Goal: Information Seeking & Learning: Learn about a topic

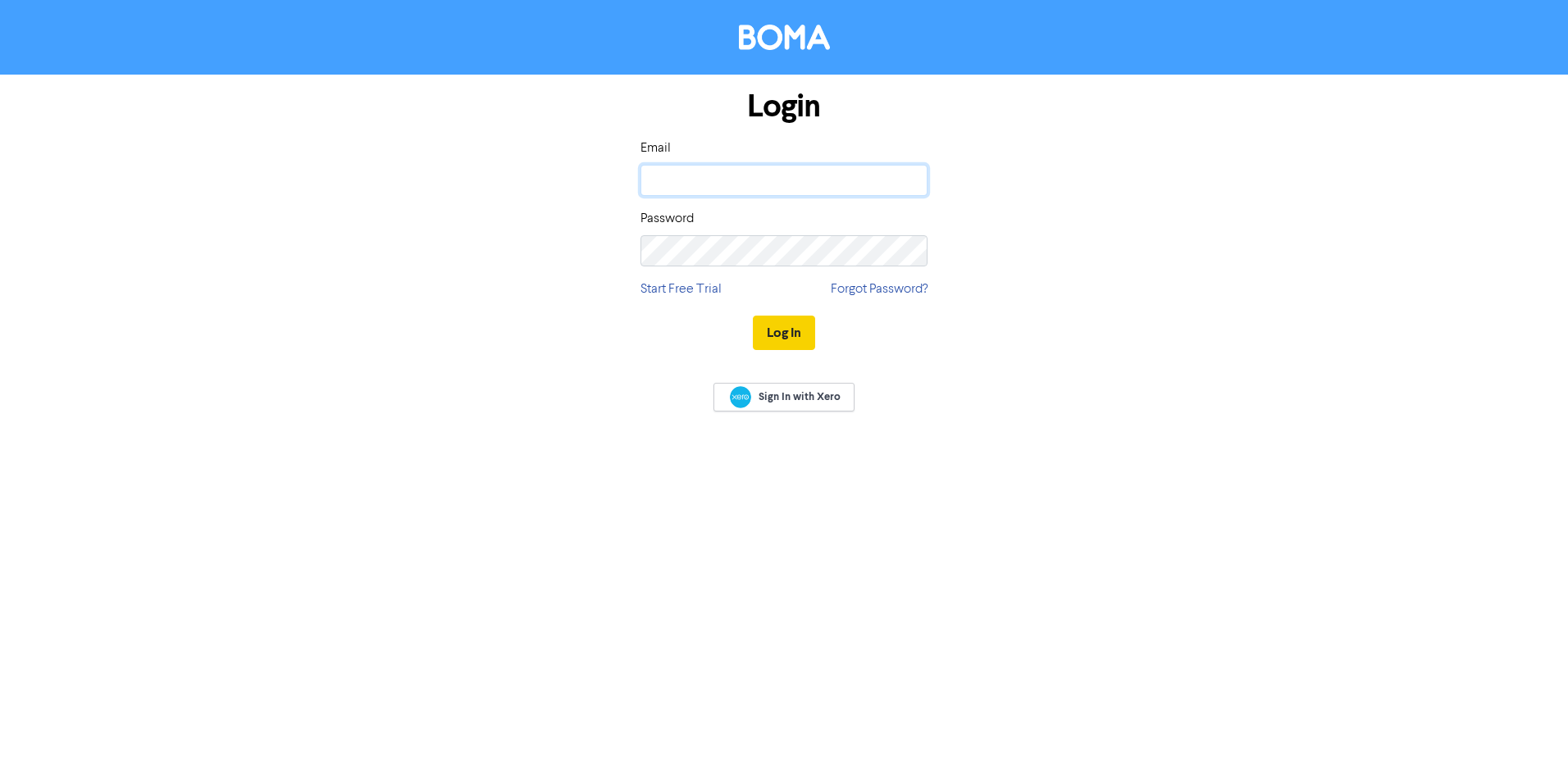
type input "[PERSON_NAME][EMAIL_ADDRESS][DOMAIN_NAME]"
click at [781, 331] on button "Log In" at bounding box center [784, 332] width 62 height 35
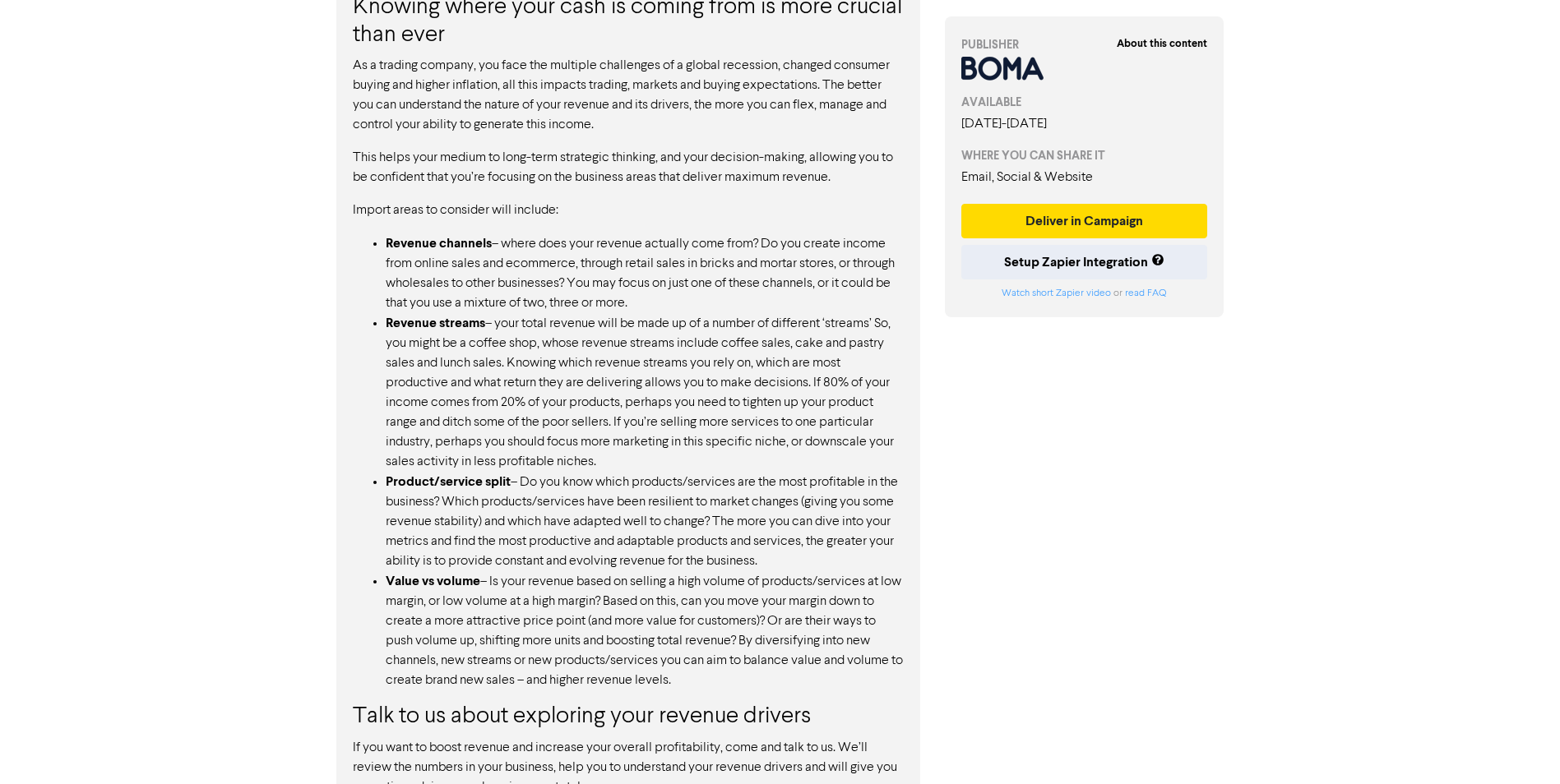
scroll to position [1144, 0]
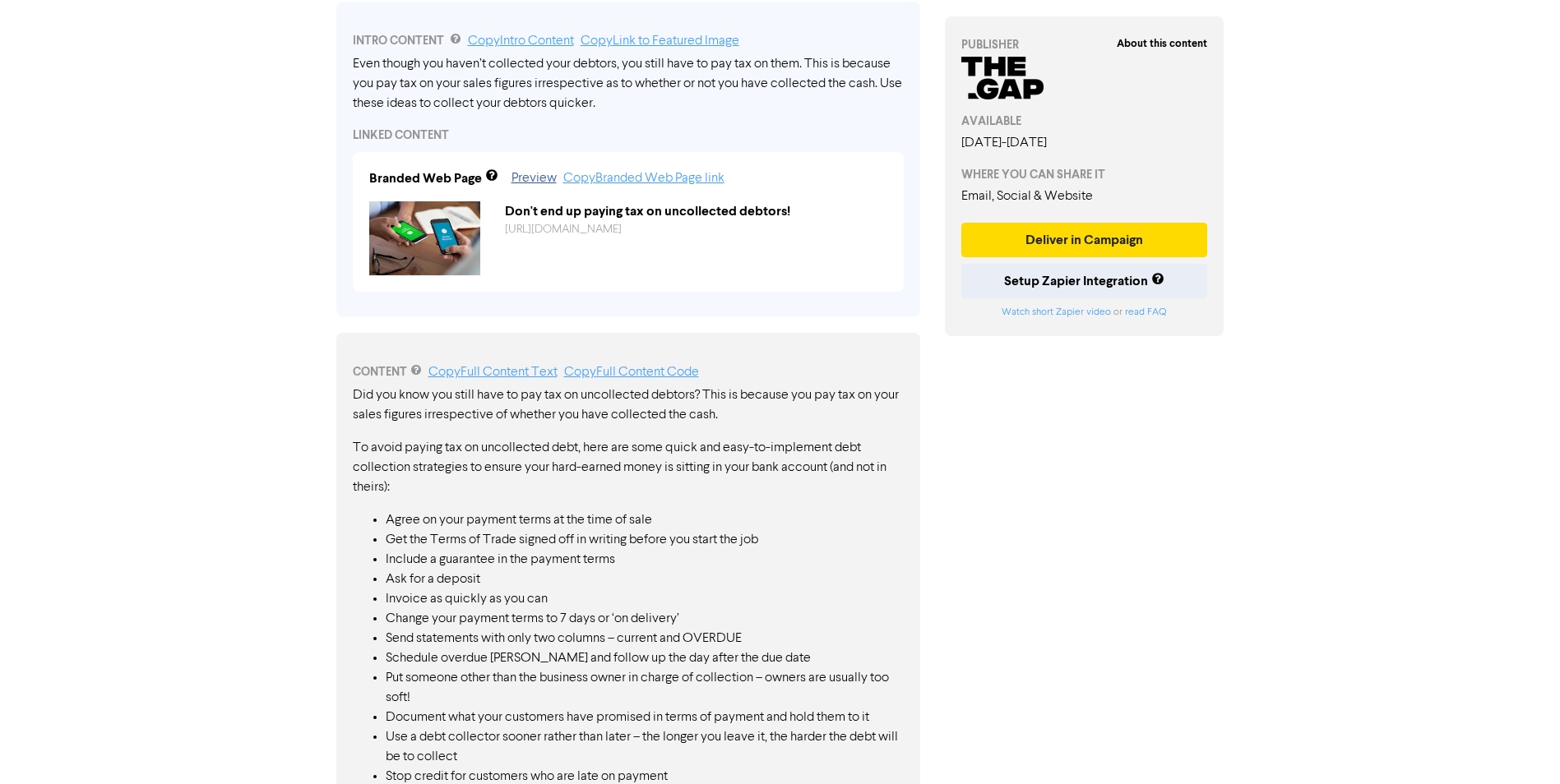
scroll to position [576, 0]
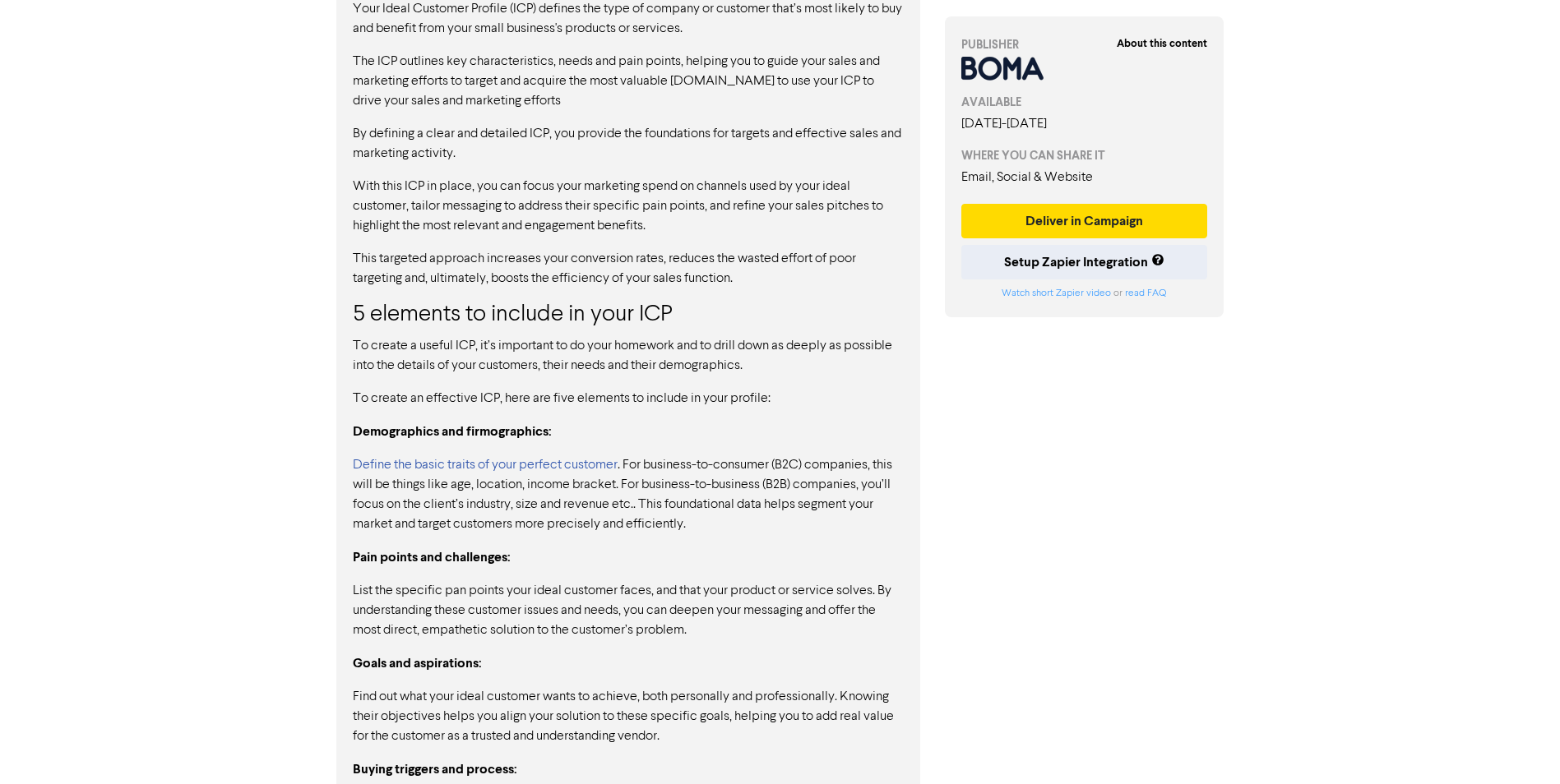
scroll to position [1233, 0]
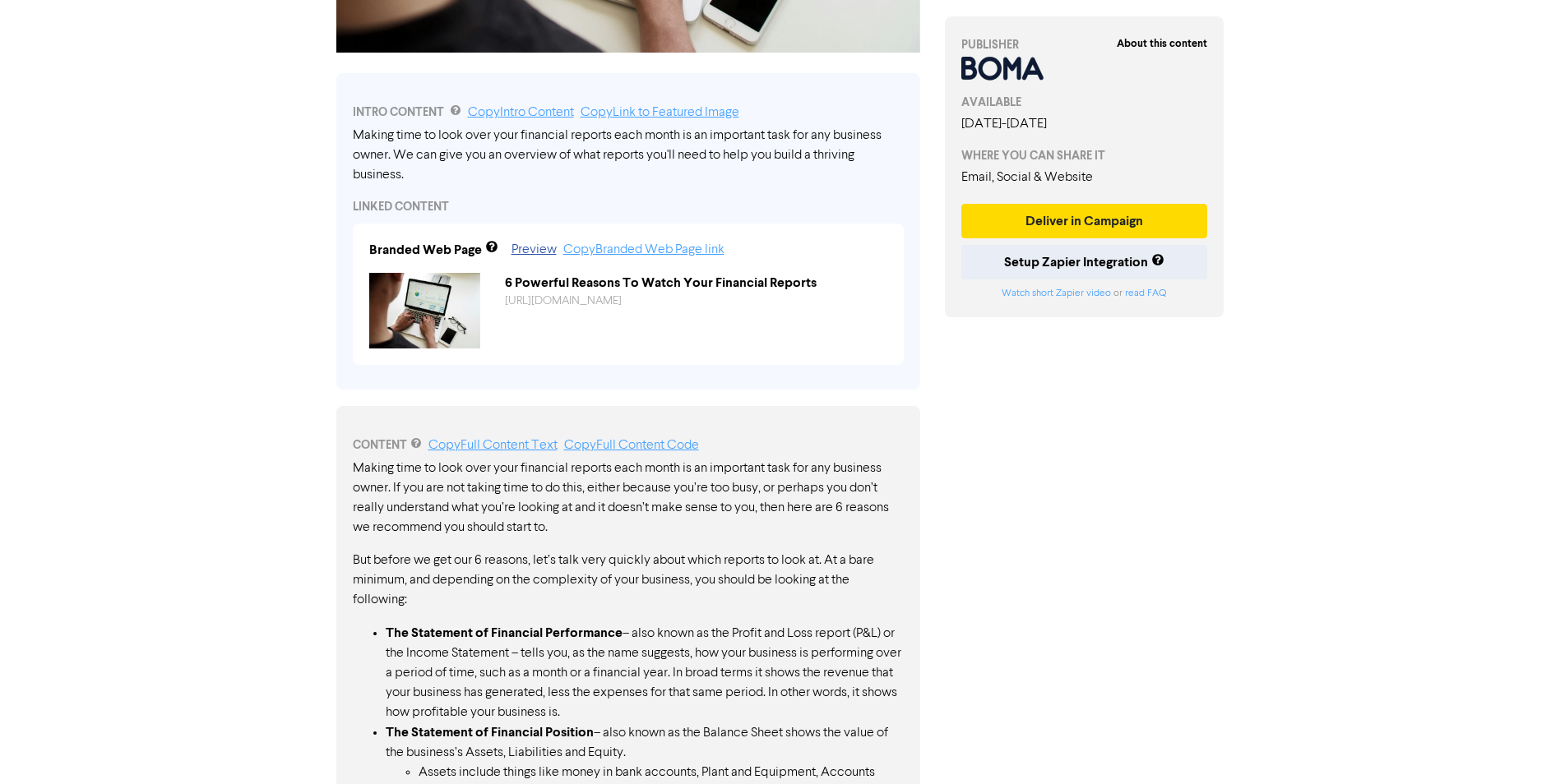
scroll to position [329, 0]
